Goal: Communication & Community: Answer question/provide support

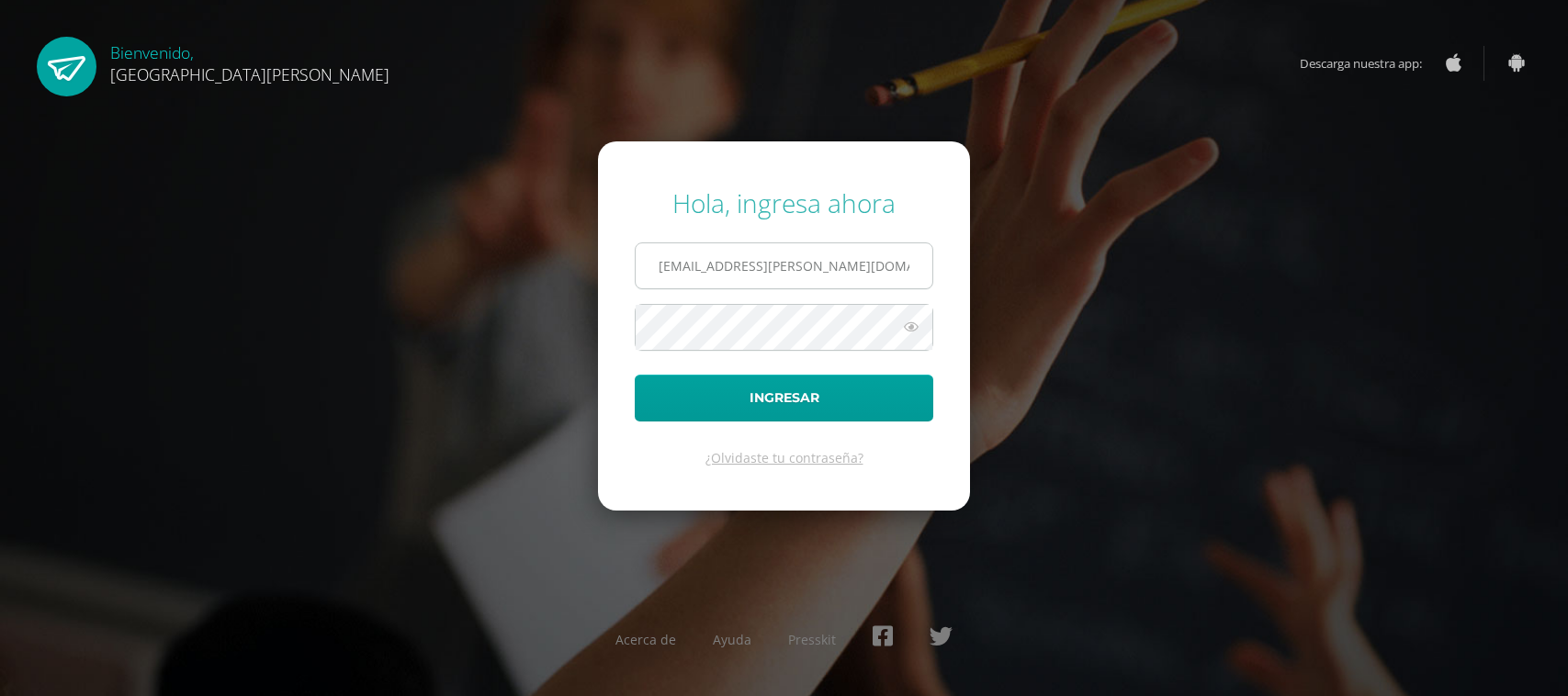
click at [843, 255] on input "20180042@fatima.edu.gt" at bounding box center [783, 266] width 296 height 45
type input "alexavalentina@fatima.edoo.gt"
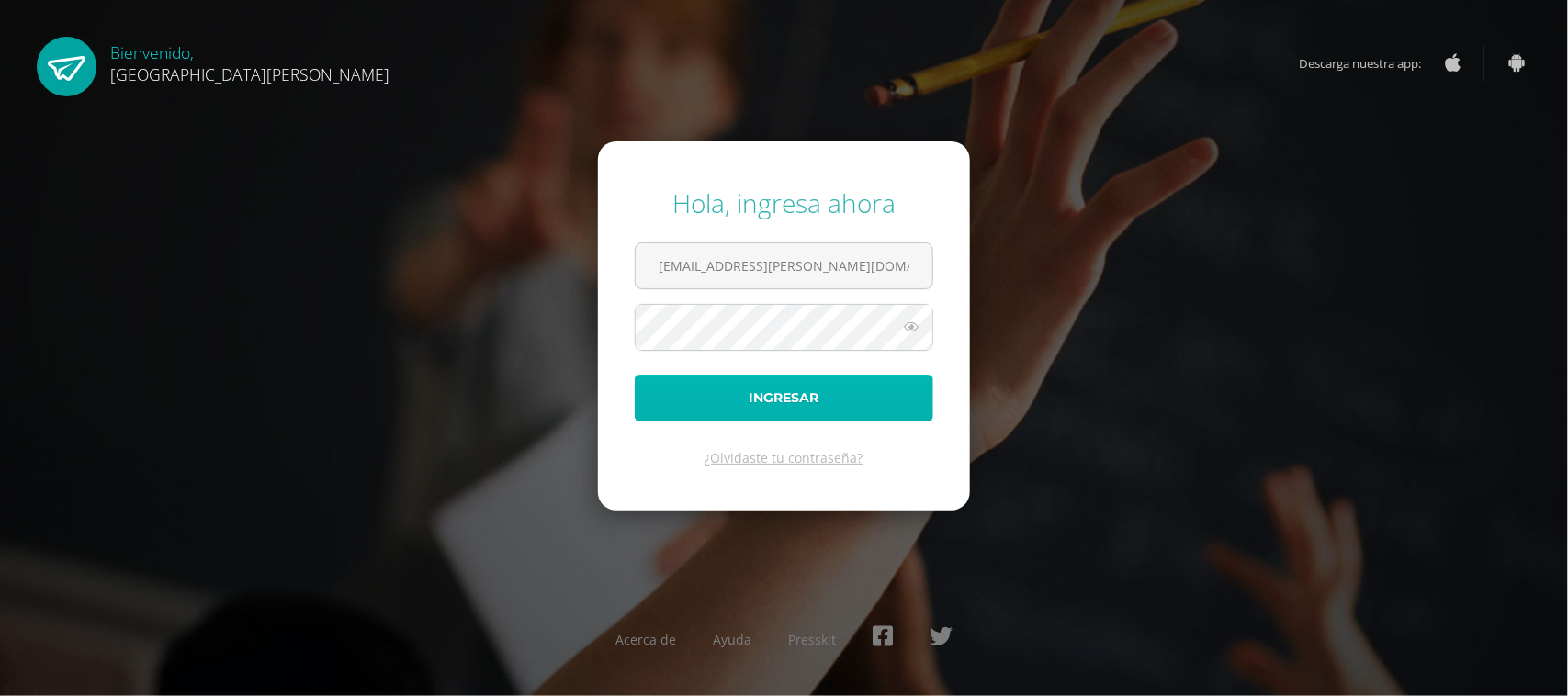
click at [802, 387] on button "Ingresar" at bounding box center [783, 398] width 298 height 46
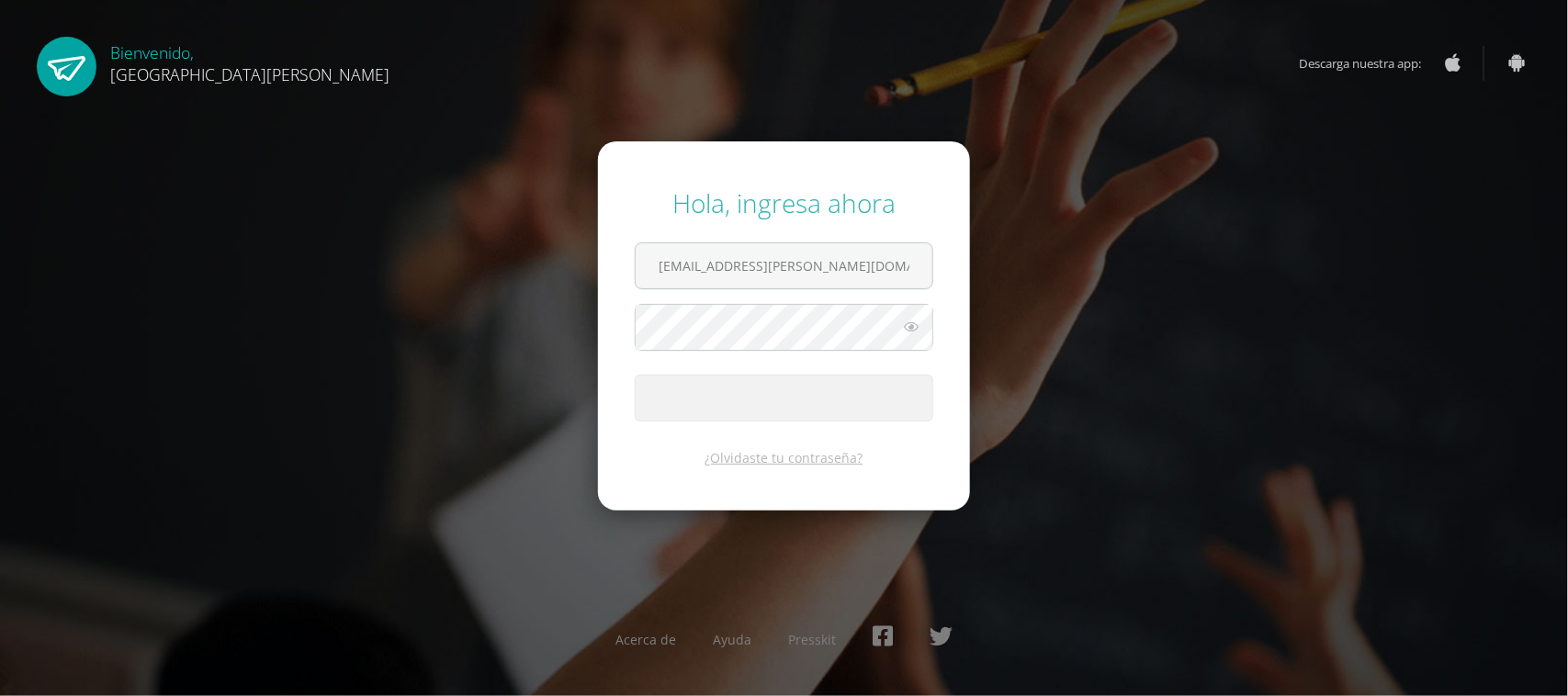
type input "20180042@fatima.edu.gt"
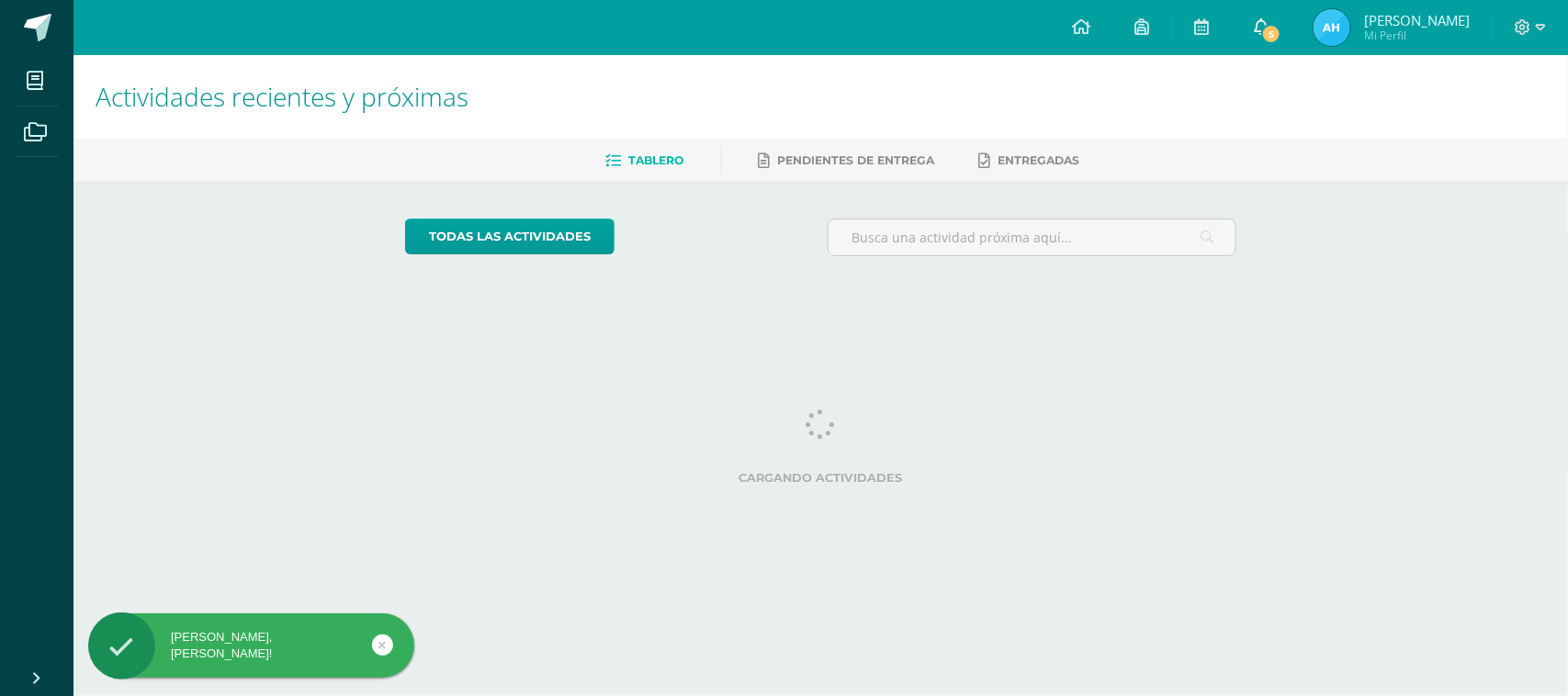
click at [1272, 26] on span "5" at bounding box center [1271, 34] width 20 height 20
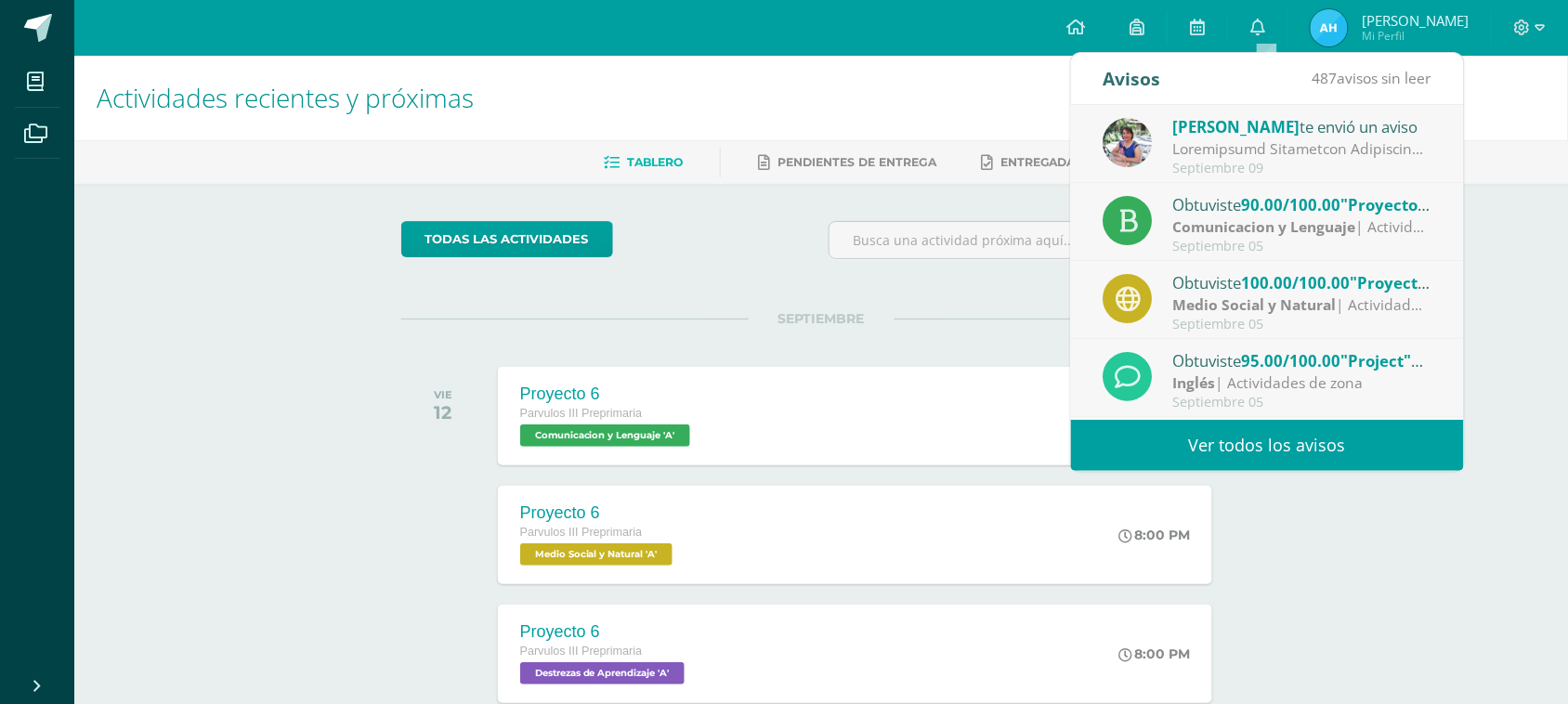
click at [1246, 155] on div at bounding box center [1302, 149] width 258 height 22
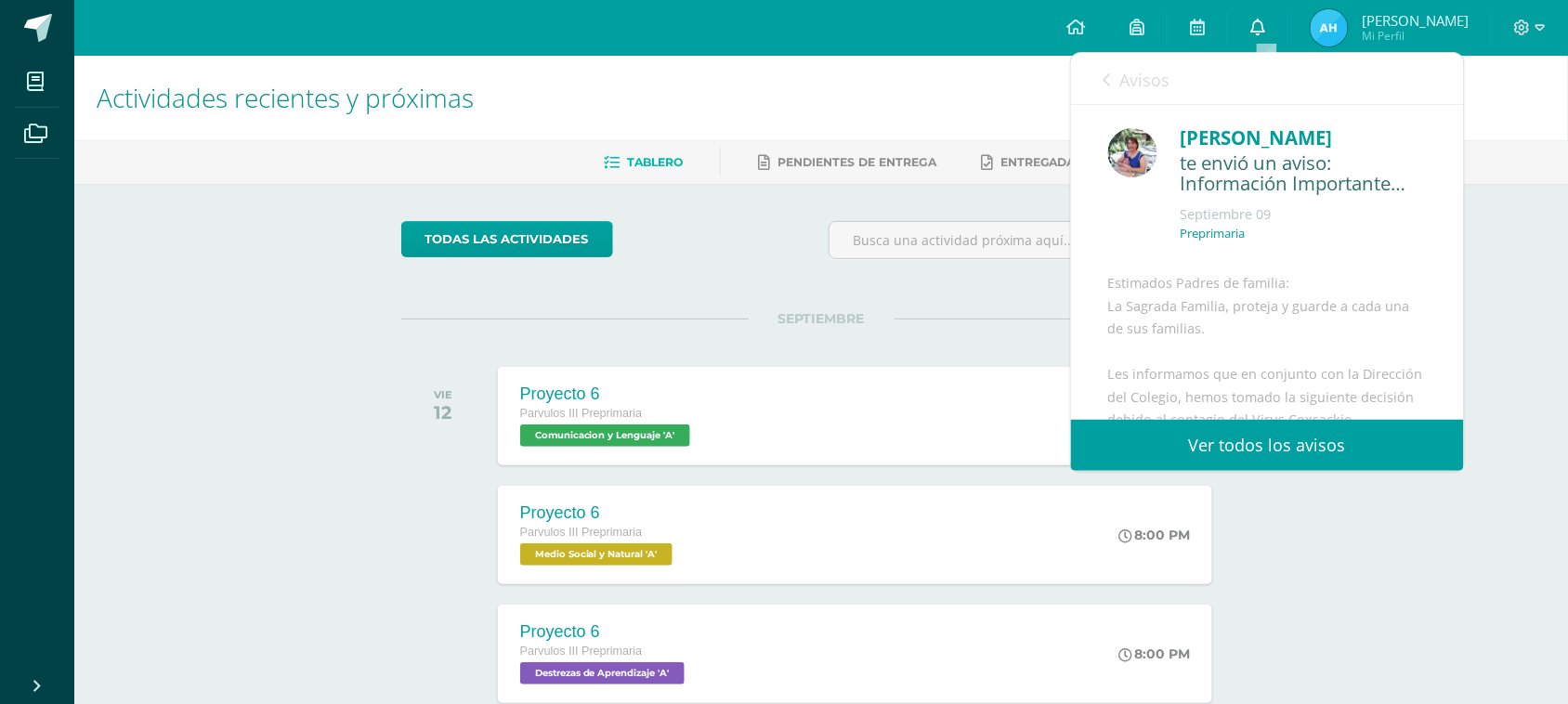
click at [1256, 23] on link "0" at bounding box center [1257, 27] width 59 height 55
click at [1329, 442] on link "Ver todos los avisos" at bounding box center [1267, 446] width 393 height 51
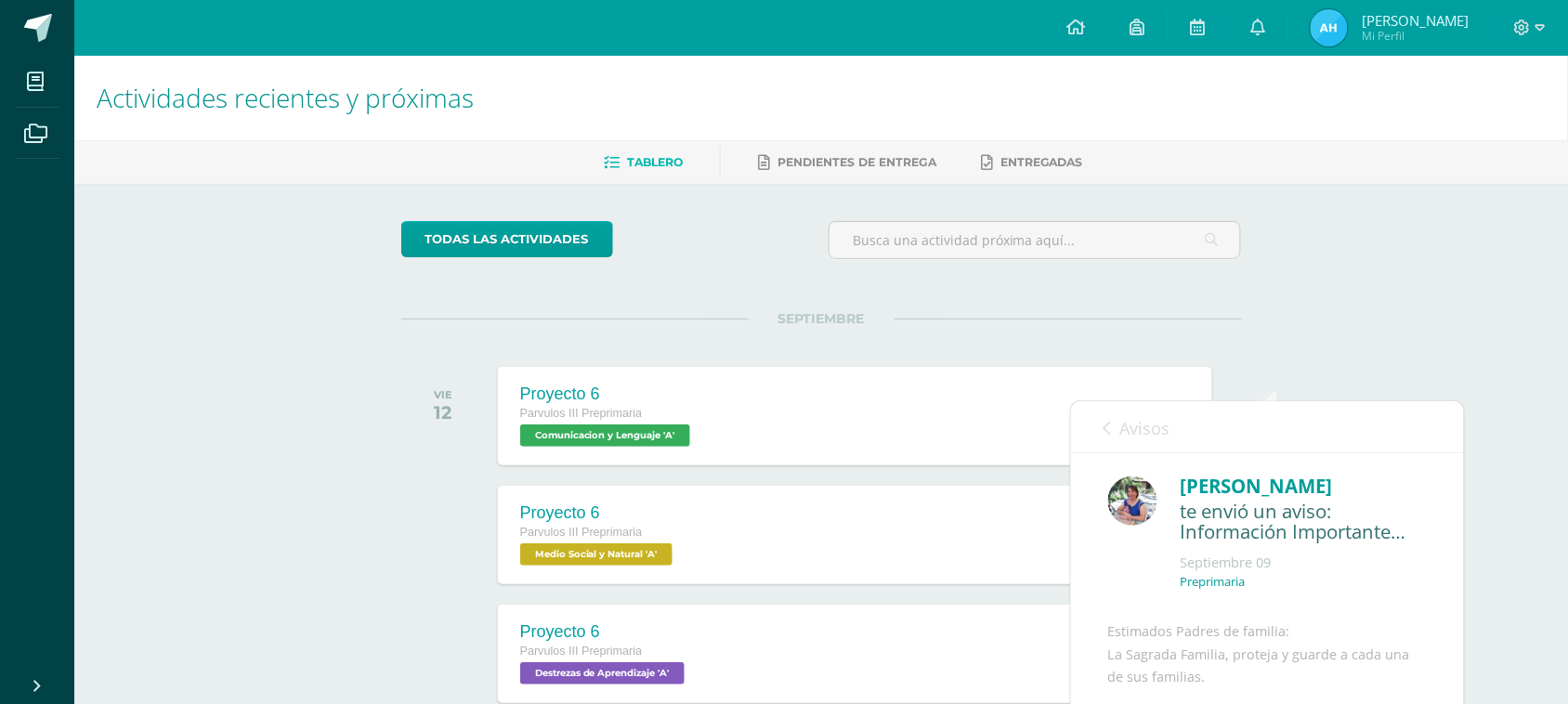
scroll to position [546, 0]
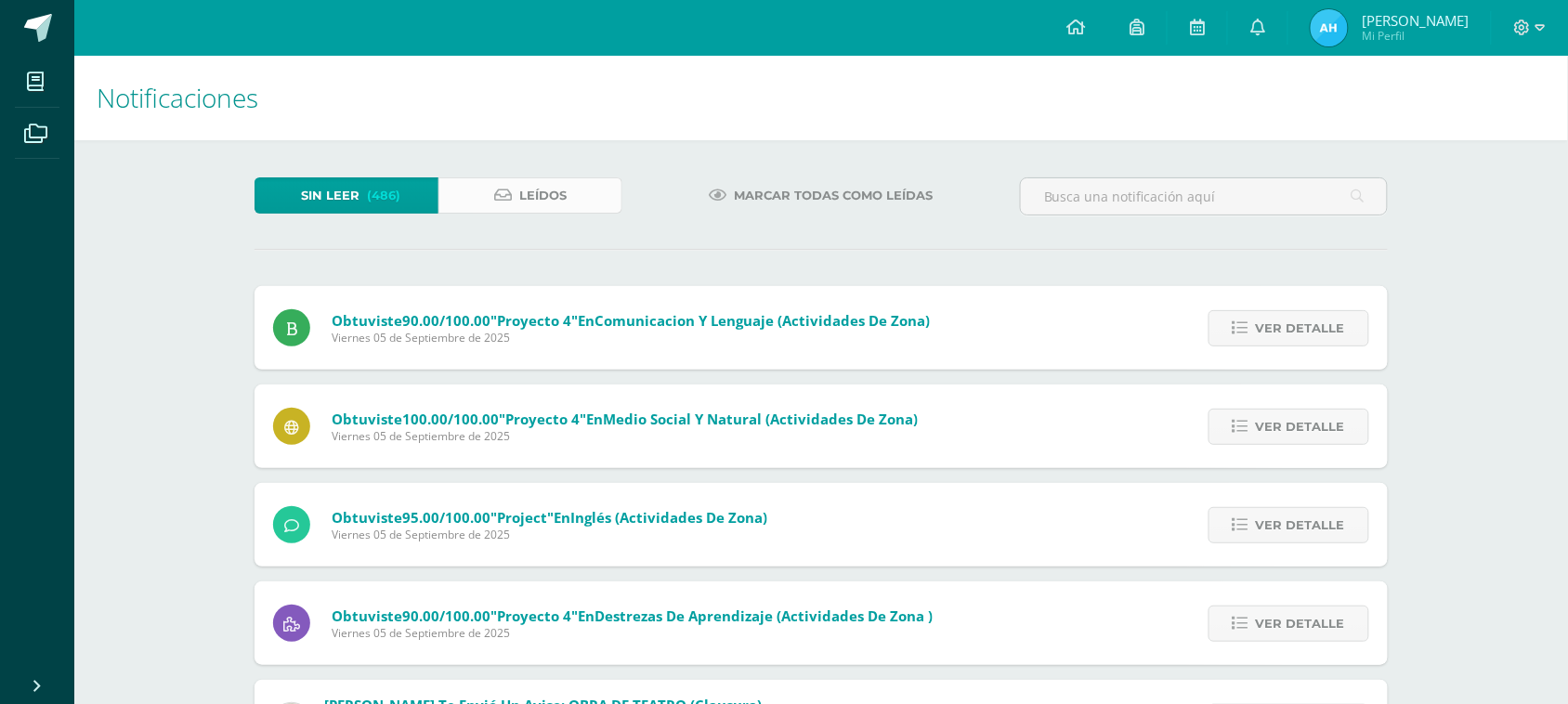
click at [536, 191] on span "Leídos" at bounding box center [543, 196] width 47 height 35
